Goal: Task Accomplishment & Management: Manage account settings

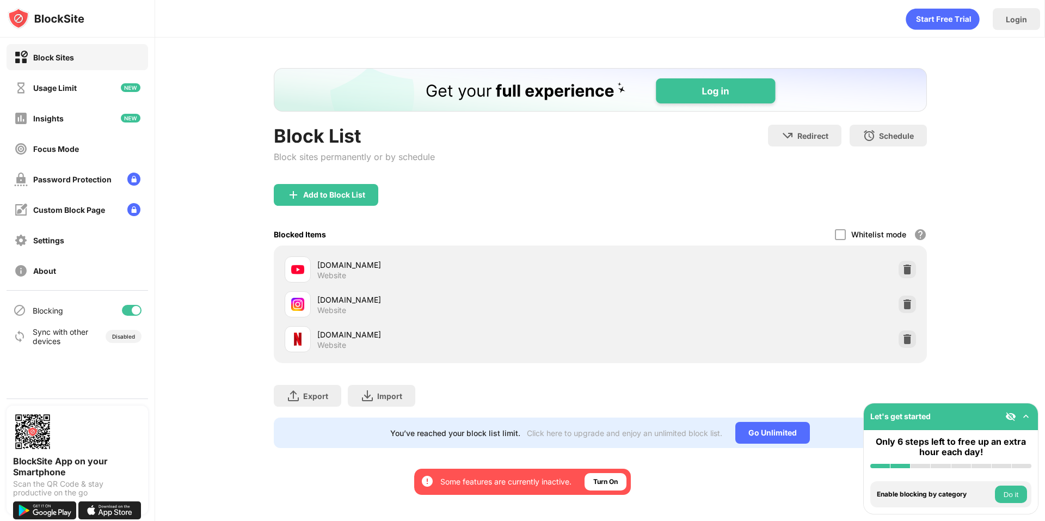
click at [141, 309] on div at bounding box center [132, 310] width 20 height 11
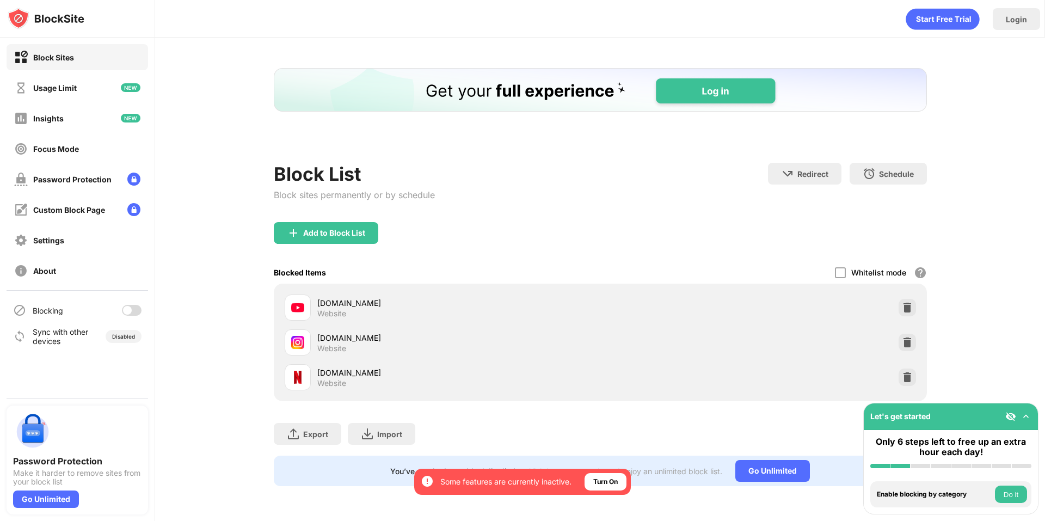
click at [136, 313] on div at bounding box center [132, 310] width 20 height 11
